Goal: Navigation & Orientation: Find specific page/section

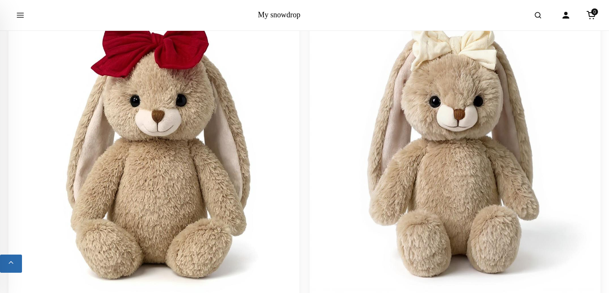
scroll to position [785, 0]
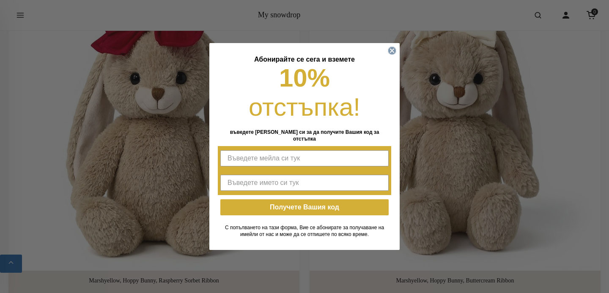
click at [393, 52] on circle "Close dialog" at bounding box center [392, 51] width 8 height 8
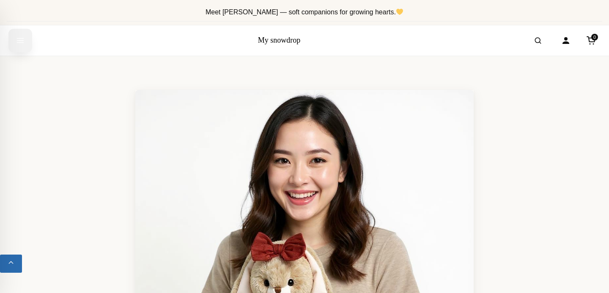
click at [20, 46] on icon "Open menu" at bounding box center [20, 40] width 8 height 15
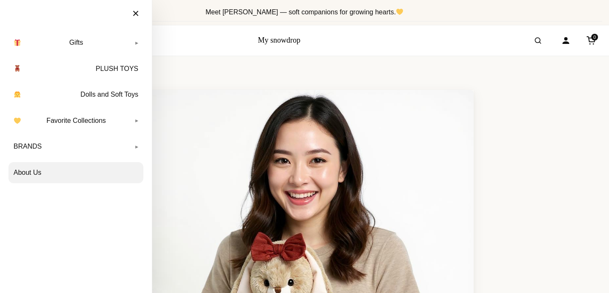
click at [75, 178] on link "About Us" at bounding box center [75, 172] width 135 height 21
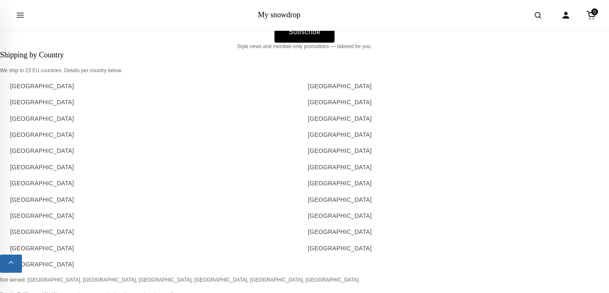
scroll to position [3142, 0]
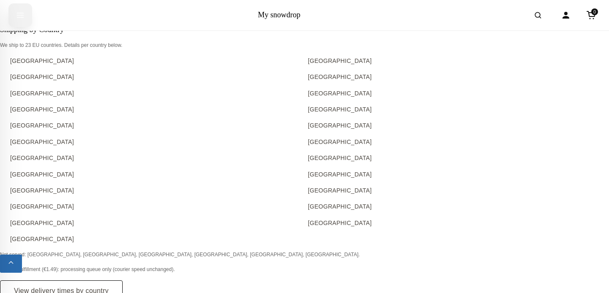
click at [16, 10] on icon "Open menu" at bounding box center [20, 15] width 8 height 15
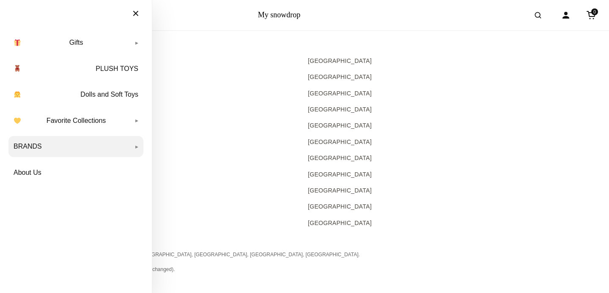
click at [41, 149] on link "BRANDS" at bounding box center [75, 146] width 135 height 21
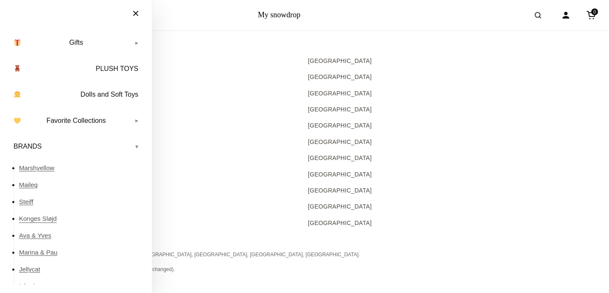
scroll to position [0, 0]
click at [46, 221] on link "Konges Sløjd" at bounding box center [81, 218] width 124 height 17
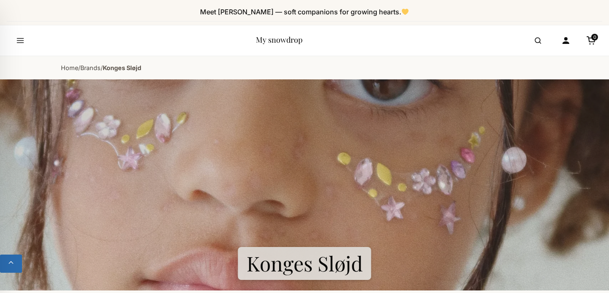
click at [272, 37] on link "My snowdrop" at bounding box center [279, 40] width 46 height 10
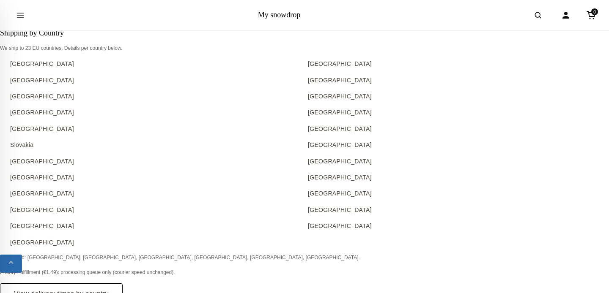
scroll to position [7126, 0]
